Goal: Navigation & Orientation: Find specific page/section

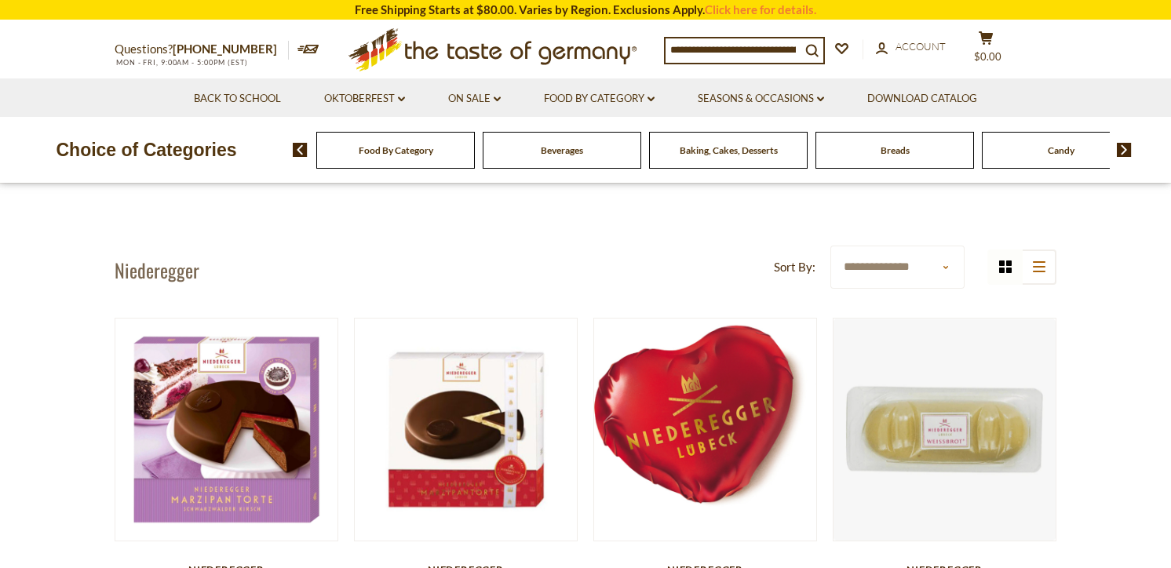
click at [475, 151] on div "Candy" at bounding box center [395, 150] width 158 height 37
click at [1123, 147] on img at bounding box center [1123, 150] width 15 height 14
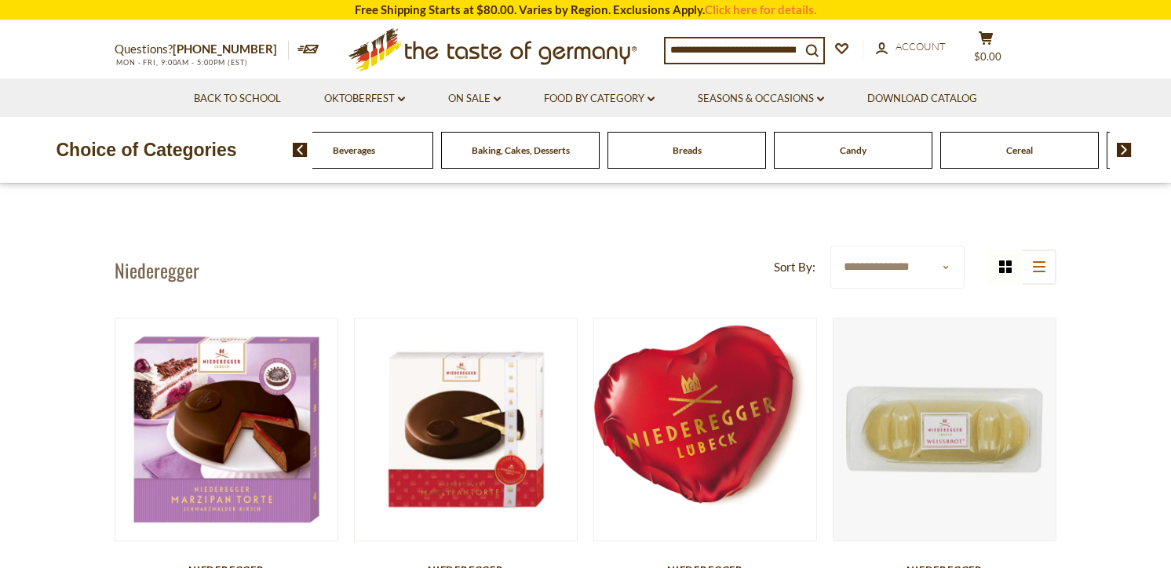
click at [862, 151] on span "Candy" at bounding box center [852, 150] width 27 height 12
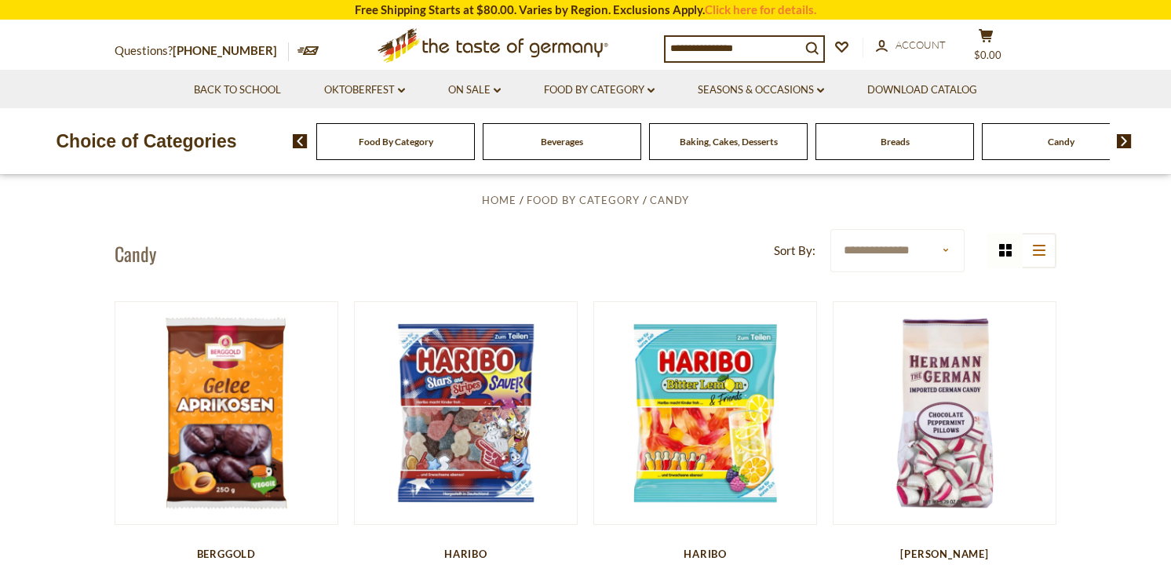
scroll to position [540, 0]
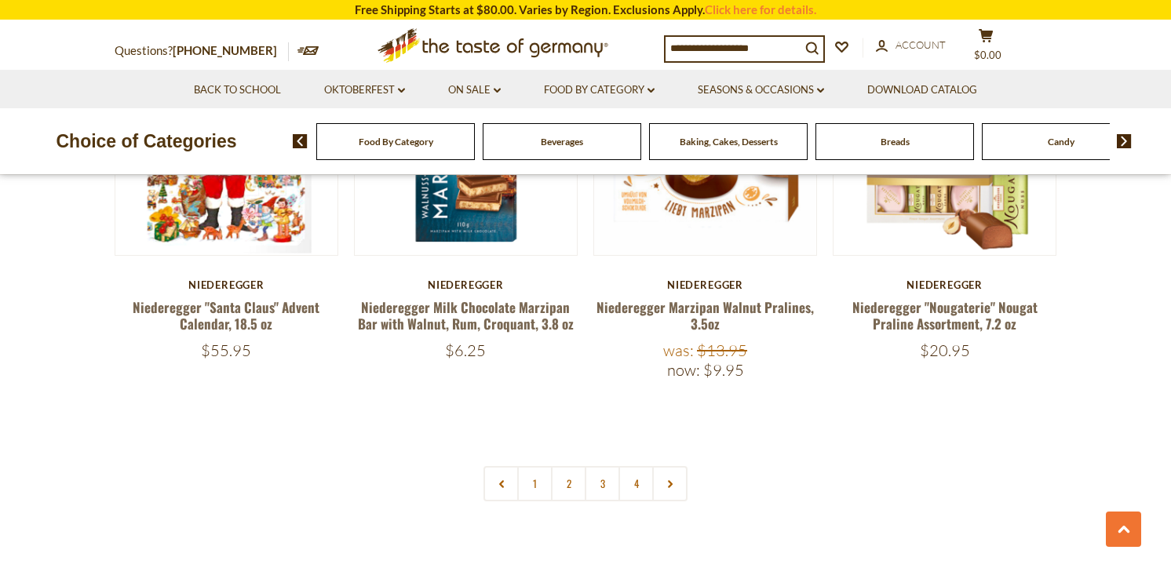
scroll to position [3460, 0]
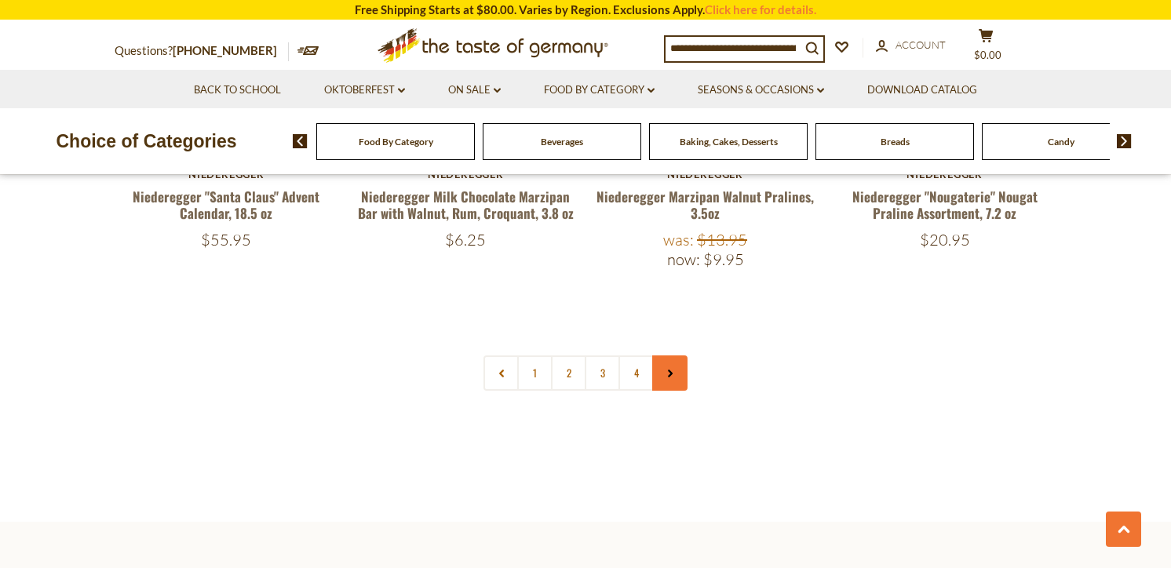
click at [679, 355] on link at bounding box center [669, 372] width 35 height 35
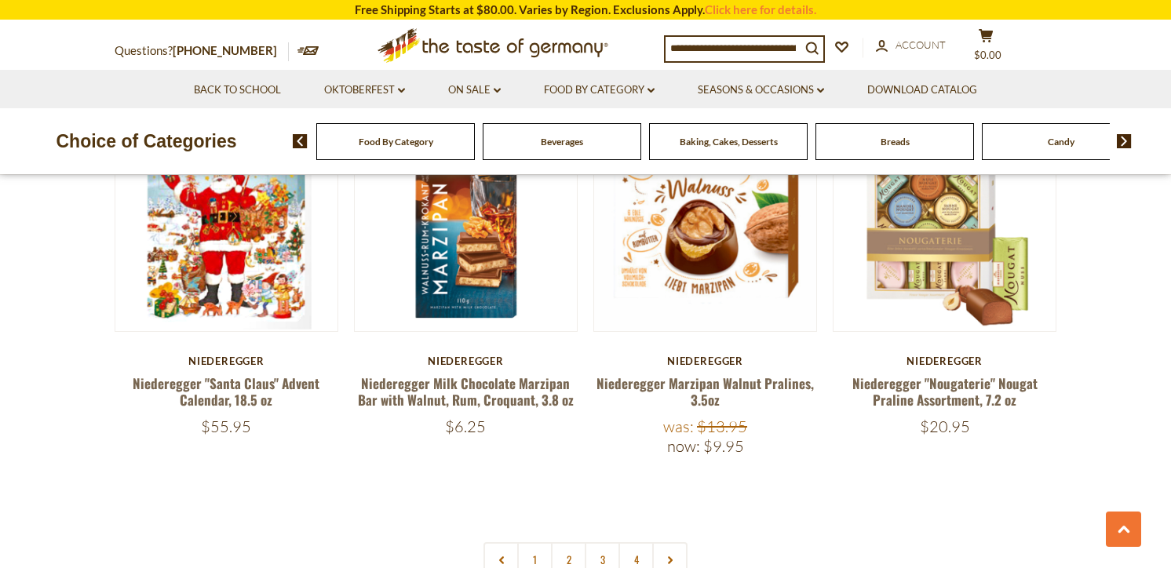
scroll to position [3296, 0]
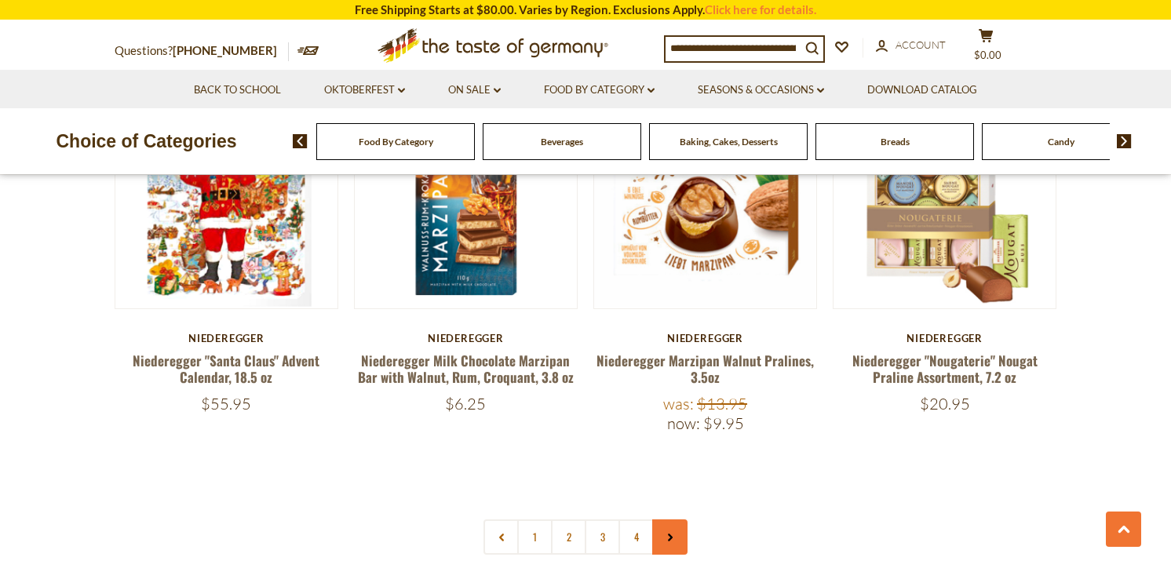
click at [674, 519] on link at bounding box center [669, 536] width 35 height 35
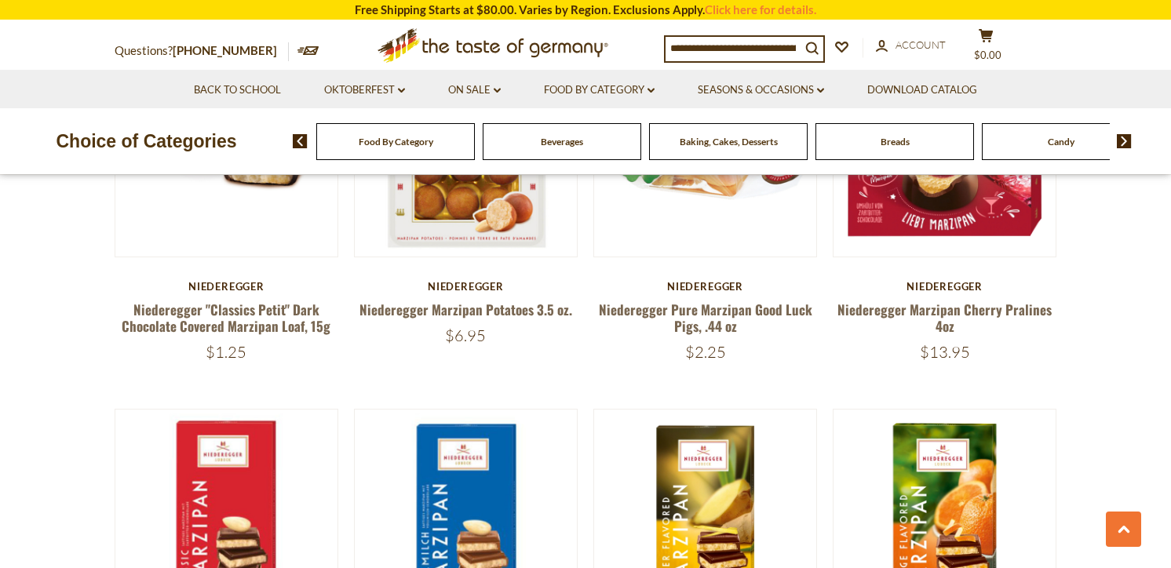
scroll to position [774, 0]
